Goal: Information Seeking & Learning: Learn about a topic

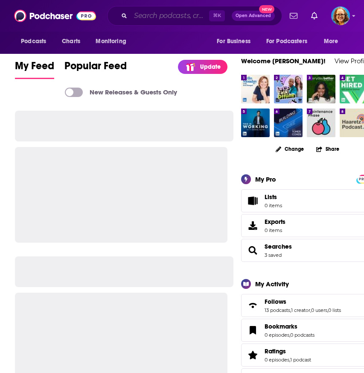
click at [170, 15] on input "Search podcasts, credits, & more..." at bounding box center [170, 16] width 79 height 14
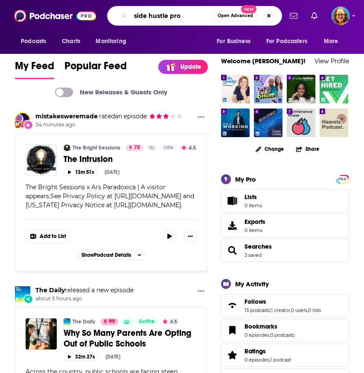
type input "side hustle pro"
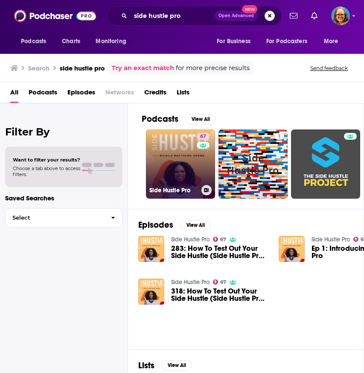
click at [180, 154] on link "67 Side Hustle Pro" at bounding box center [180, 163] width 69 height 69
